Goal: Check status

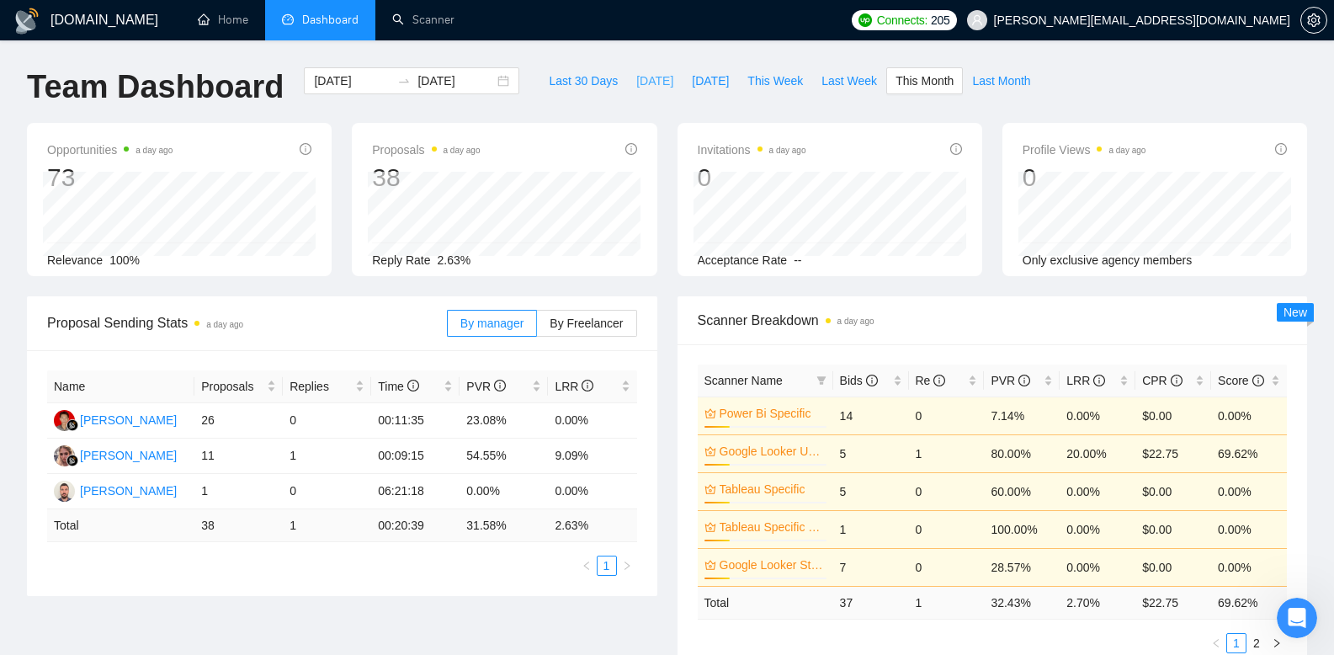
click at [636, 81] on span "[DATE]" at bounding box center [654, 81] width 37 height 19
type input "[DATE]"
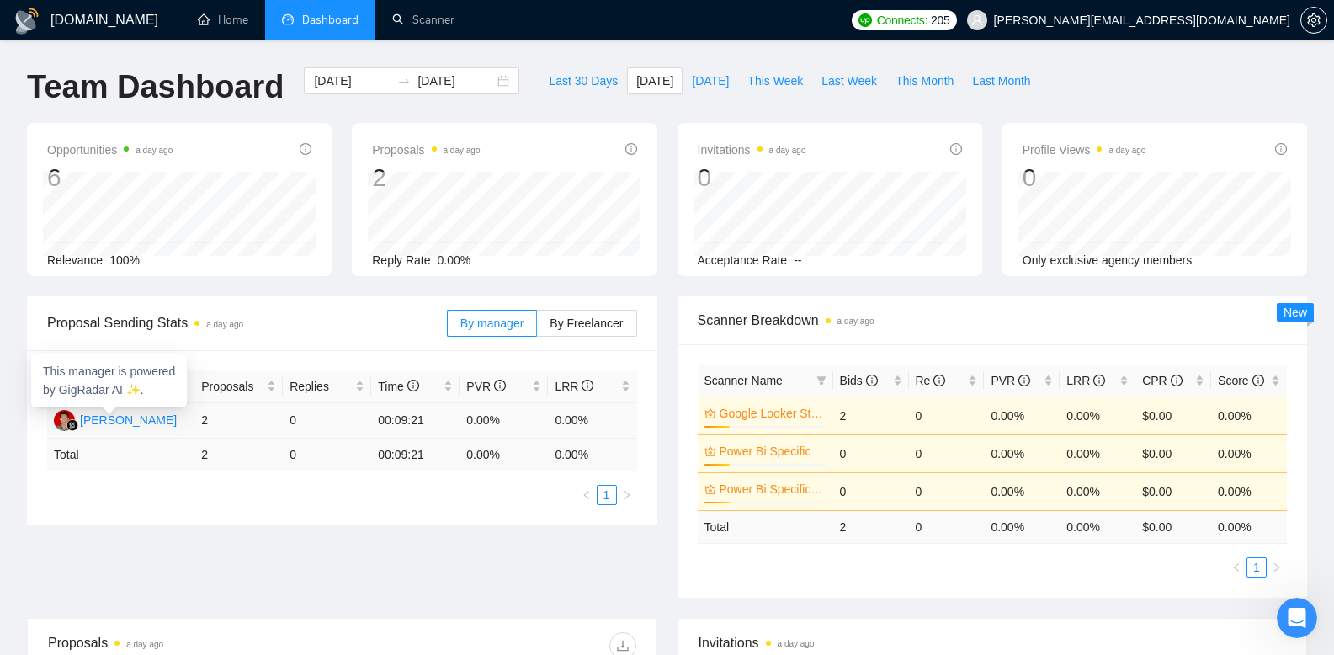
click at [130, 417] on div "[PERSON_NAME]" at bounding box center [128, 420] width 97 height 19
click at [413, 542] on div "Proposal Sending Stats a day ago By manager By Freelancer Name Proposals Replie…" at bounding box center [667, 456] width 1300 height 321
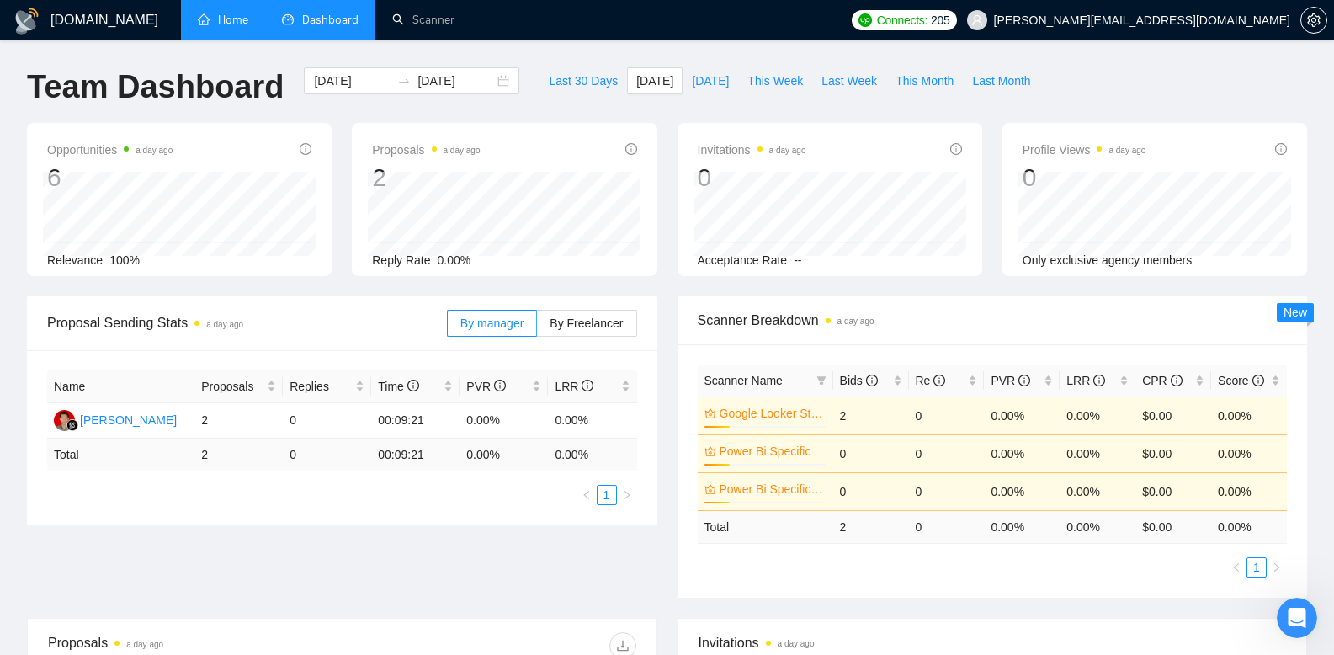
click at [231, 17] on link "Home" at bounding box center [223, 20] width 50 height 14
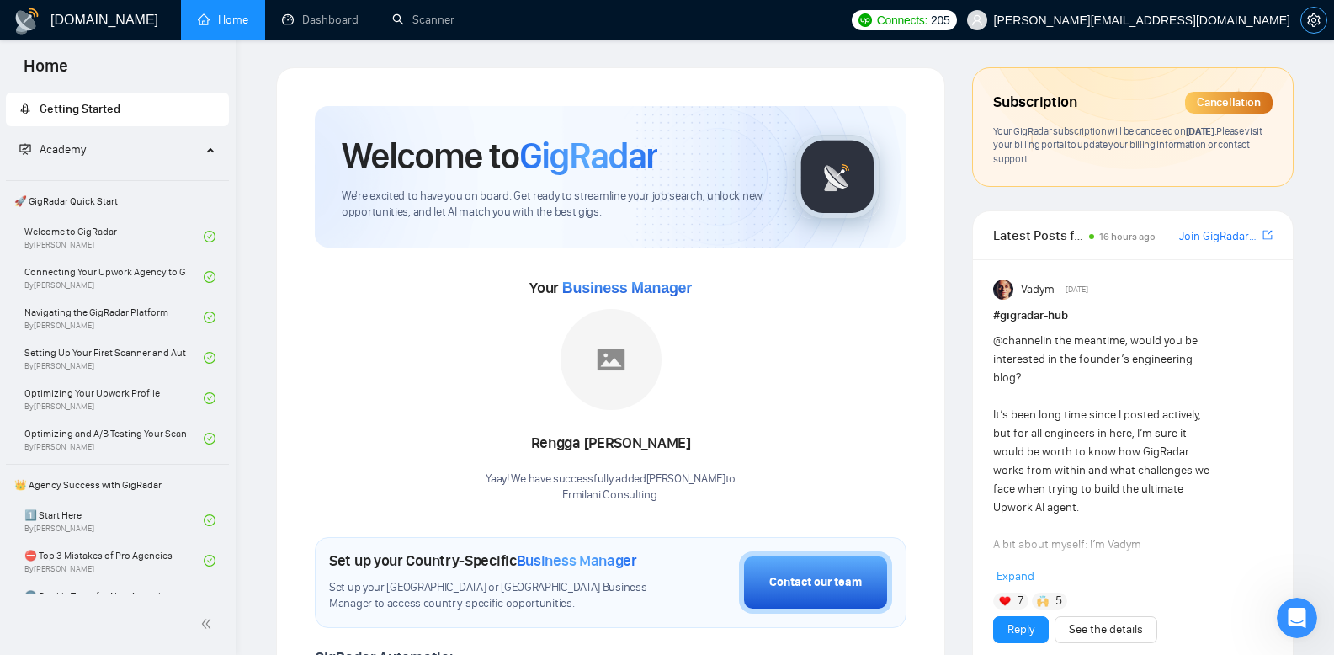
click at [1316, 19] on icon "setting" at bounding box center [1313, 19] width 13 height 13
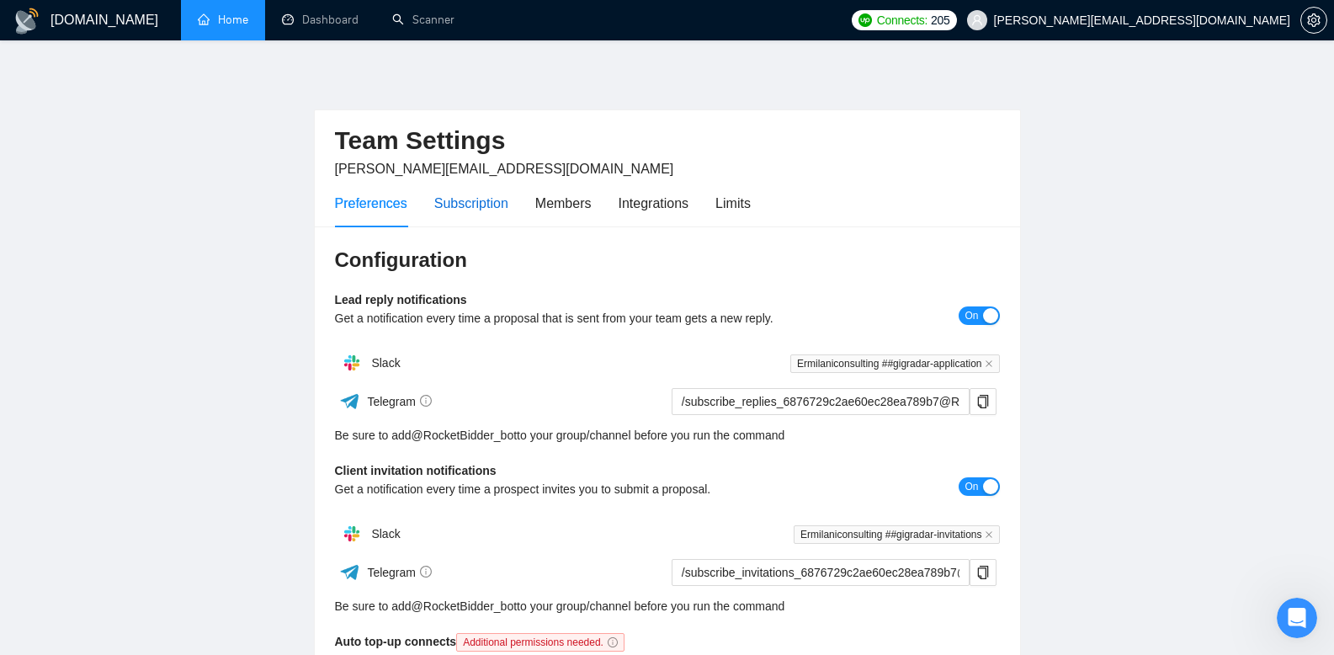
click at [488, 207] on div "Subscription" at bounding box center [471, 203] width 74 height 21
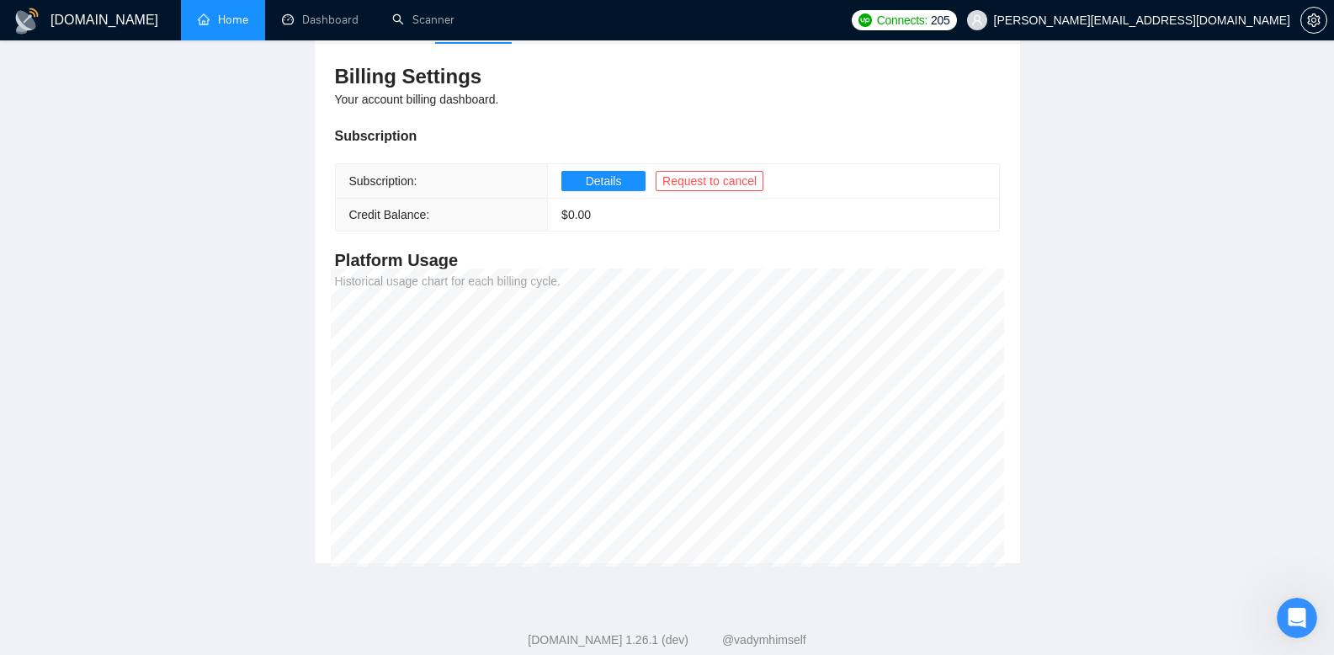
scroll to position [222, 0]
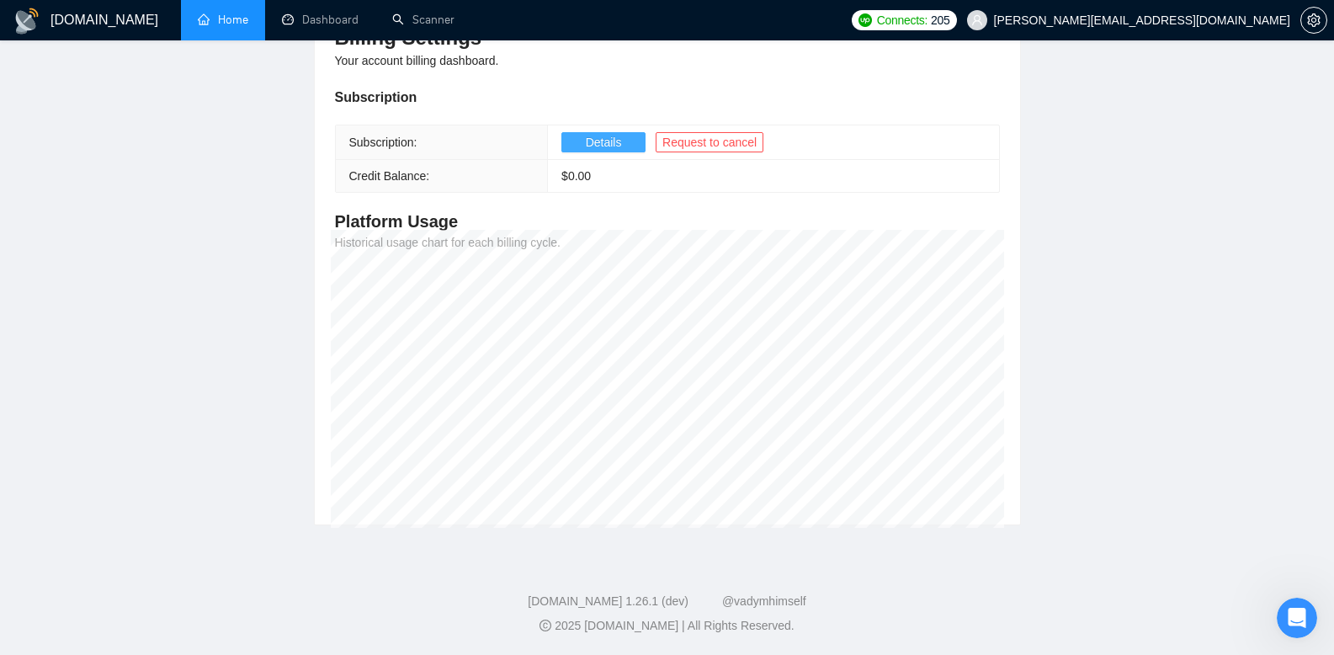
click at [586, 146] on span "Details" at bounding box center [604, 142] width 36 height 19
